Goal: Transaction & Acquisition: Purchase product/service

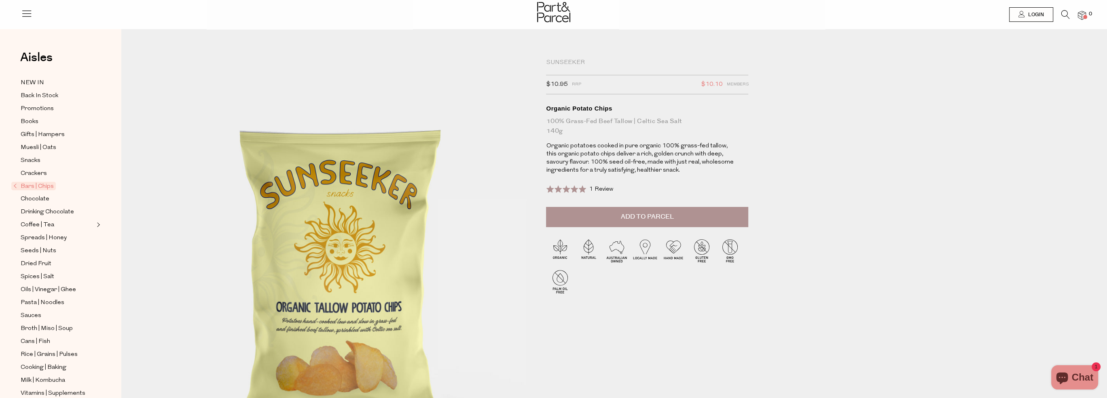
click at [646, 250] on img at bounding box center [645, 250] width 28 height 28
click at [729, 248] on img at bounding box center [730, 250] width 28 height 28
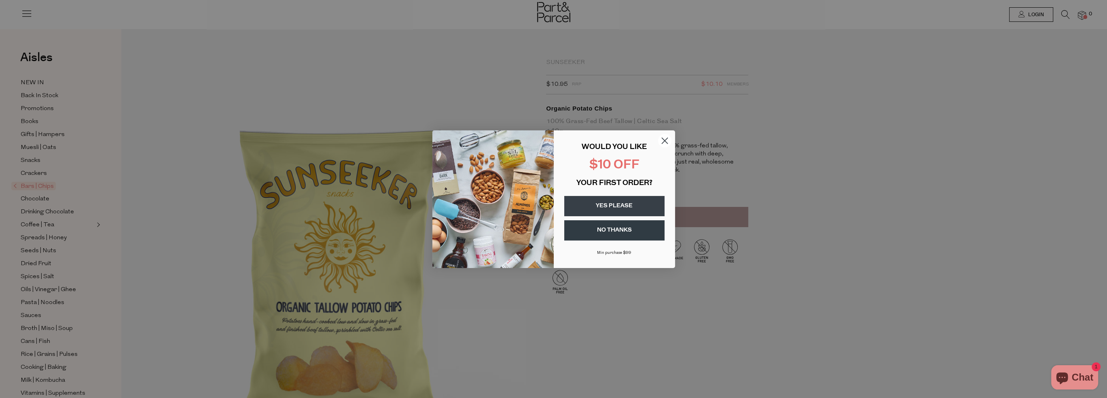
click at [634, 203] on button "YES PLEASE" at bounding box center [614, 206] width 100 height 20
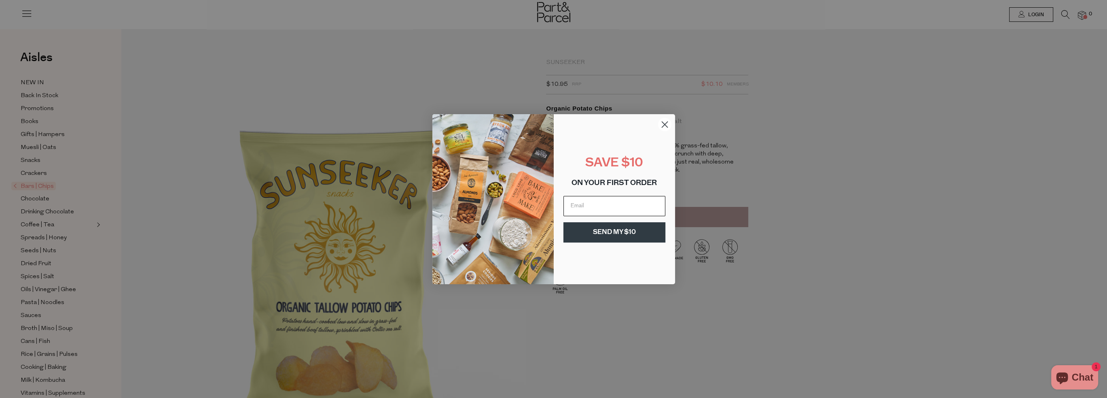
click at [624, 205] on input "Email" at bounding box center [614, 206] width 102 height 20
type input "[PERSON_NAME][EMAIL_ADDRESS][DOMAIN_NAME]"
click at [611, 236] on button "SEND MY $10" at bounding box center [614, 232] width 102 height 20
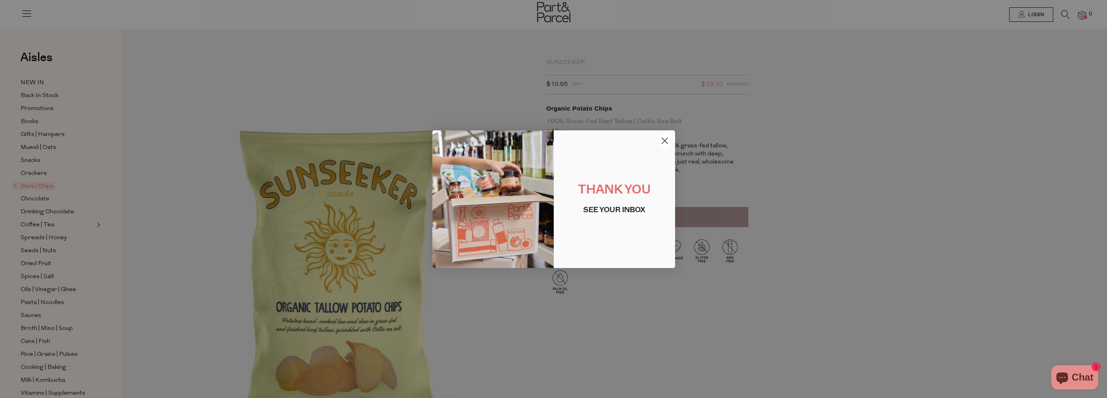
click at [660, 142] on circle "Close dialog" at bounding box center [664, 139] width 13 height 13
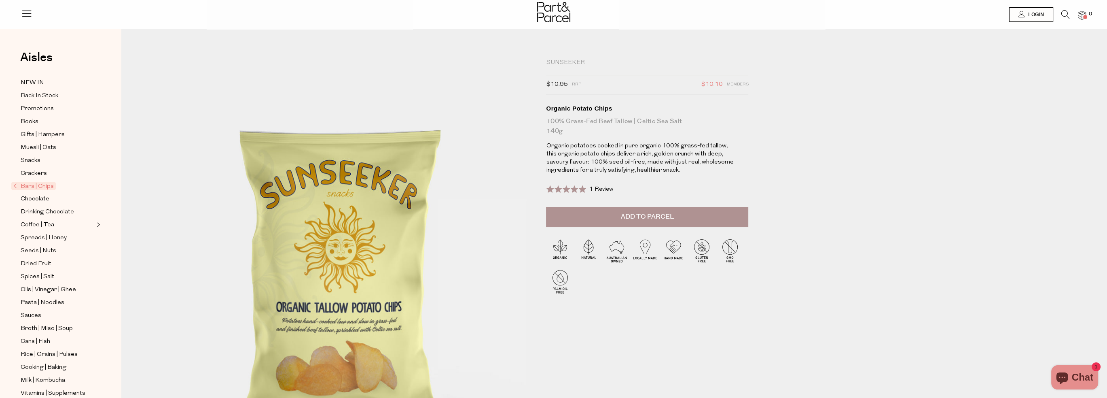
click at [35, 186] on span "Bars | Chips" at bounding box center [33, 186] width 44 height 8
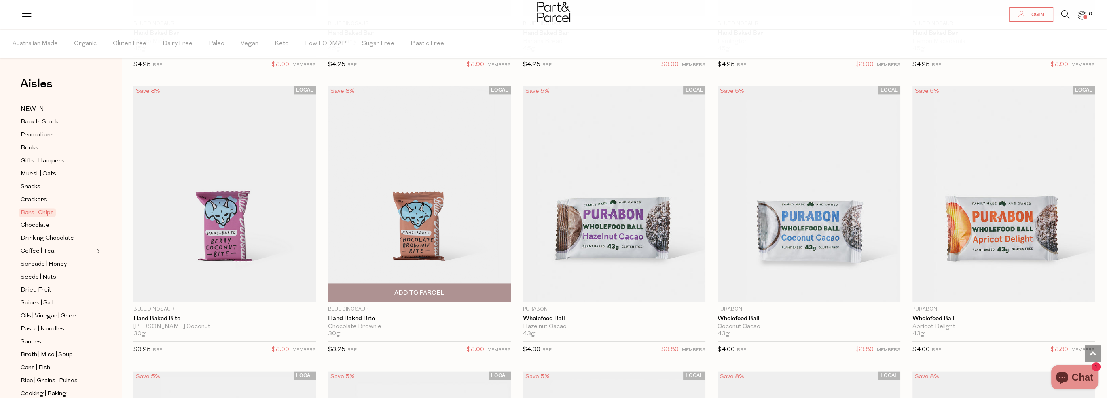
scroll to position [2063, 0]
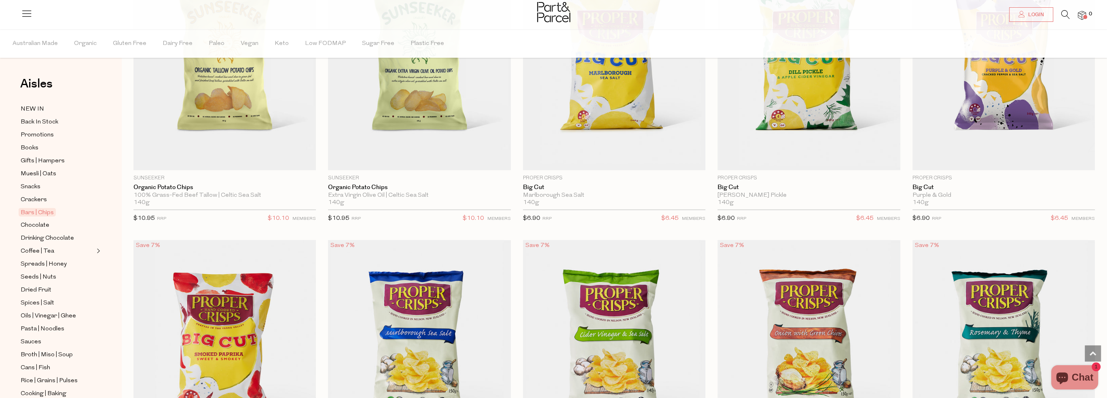
scroll to position [3196, 0]
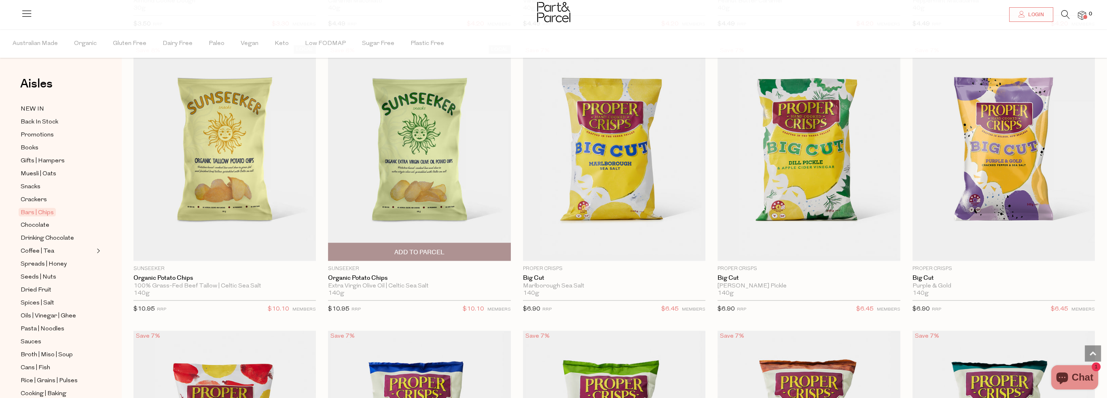
click at [438, 150] on img at bounding box center [419, 152] width 182 height 215
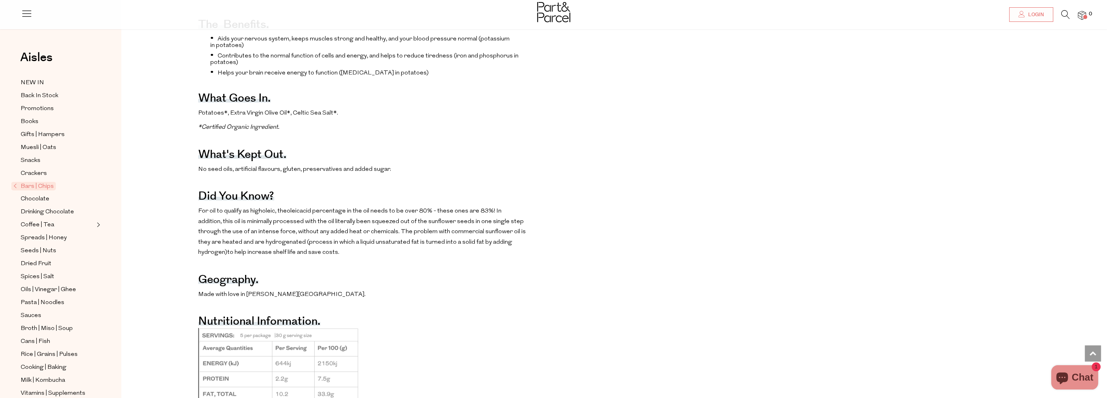
scroll to position [688, 0]
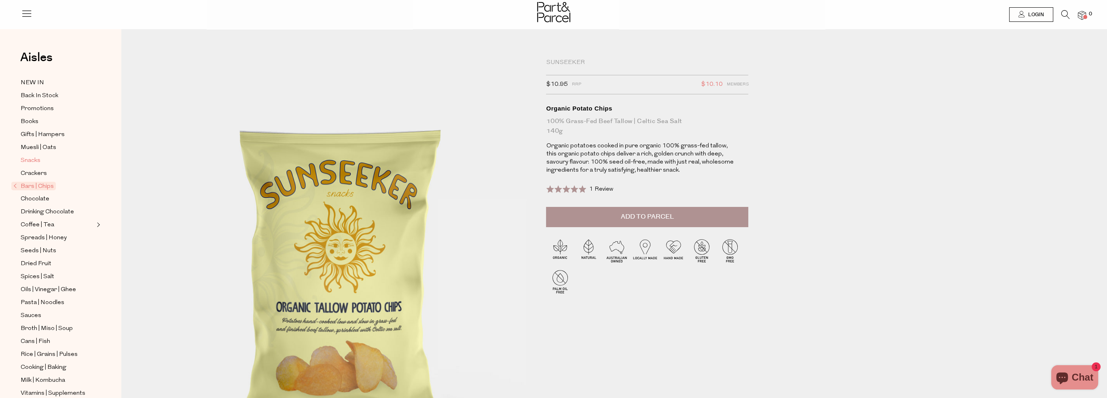
click at [31, 159] on span "Snacks" at bounding box center [31, 161] width 20 height 10
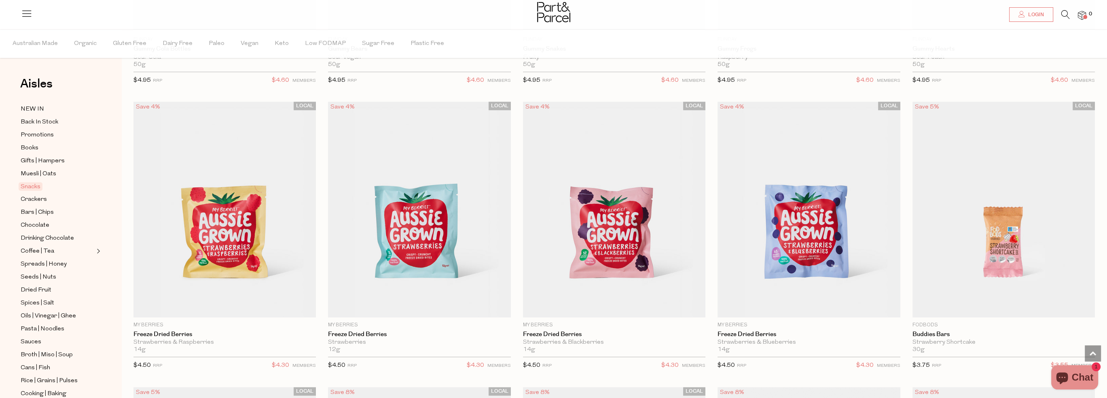
scroll to position [1173, 0]
